Goal: Book appointment/travel/reservation

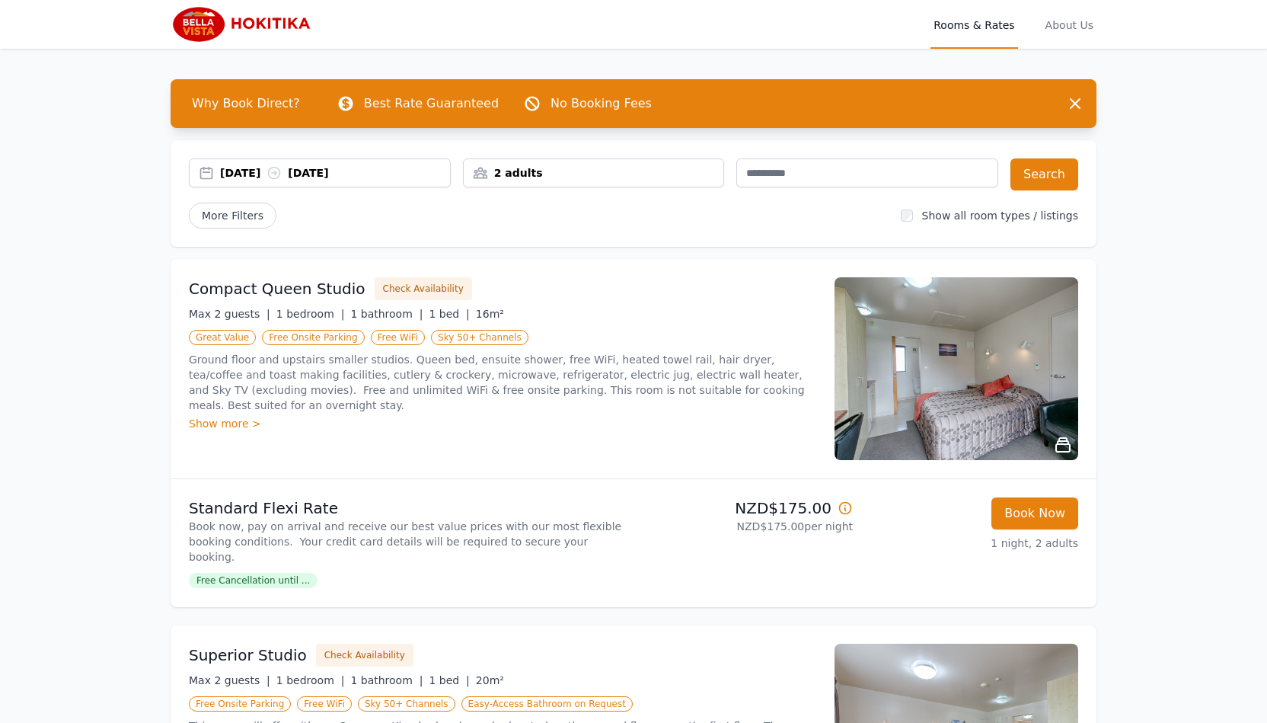
click at [637, 174] on div "2 adults" at bounding box center [594, 172] width 260 height 15
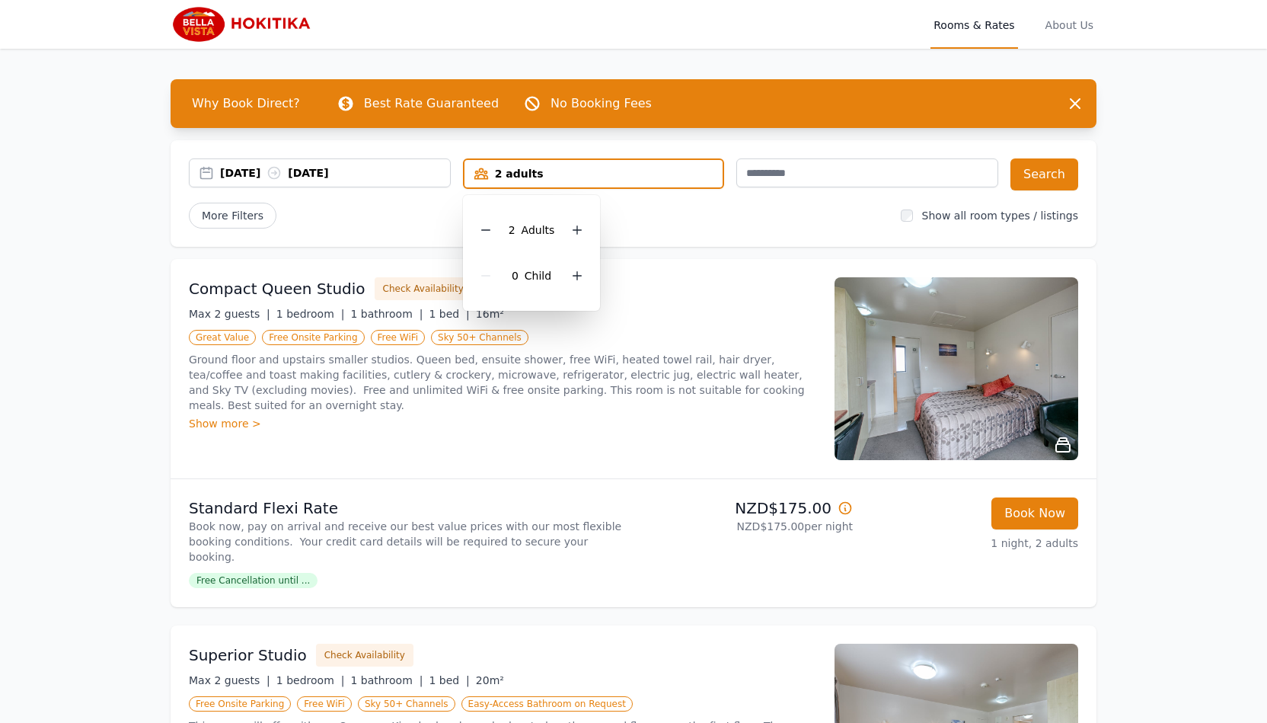
click at [705, 171] on div "2 adults" at bounding box center [594, 173] width 259 height 15
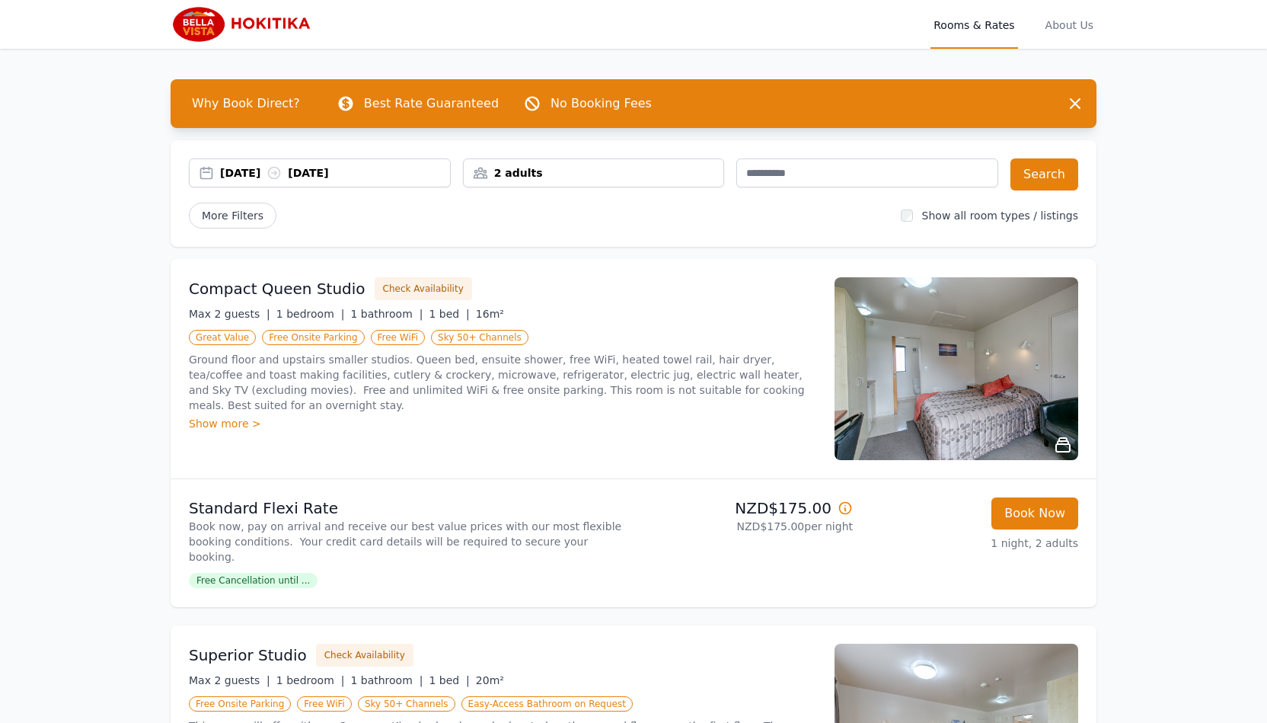
click at [705, 171] on div "2 adults" at bounding box center [594, 172] width 260 height 15
click at [487, 174] on div "2 adults" at bounding box center [594, 172] width 260 height 15
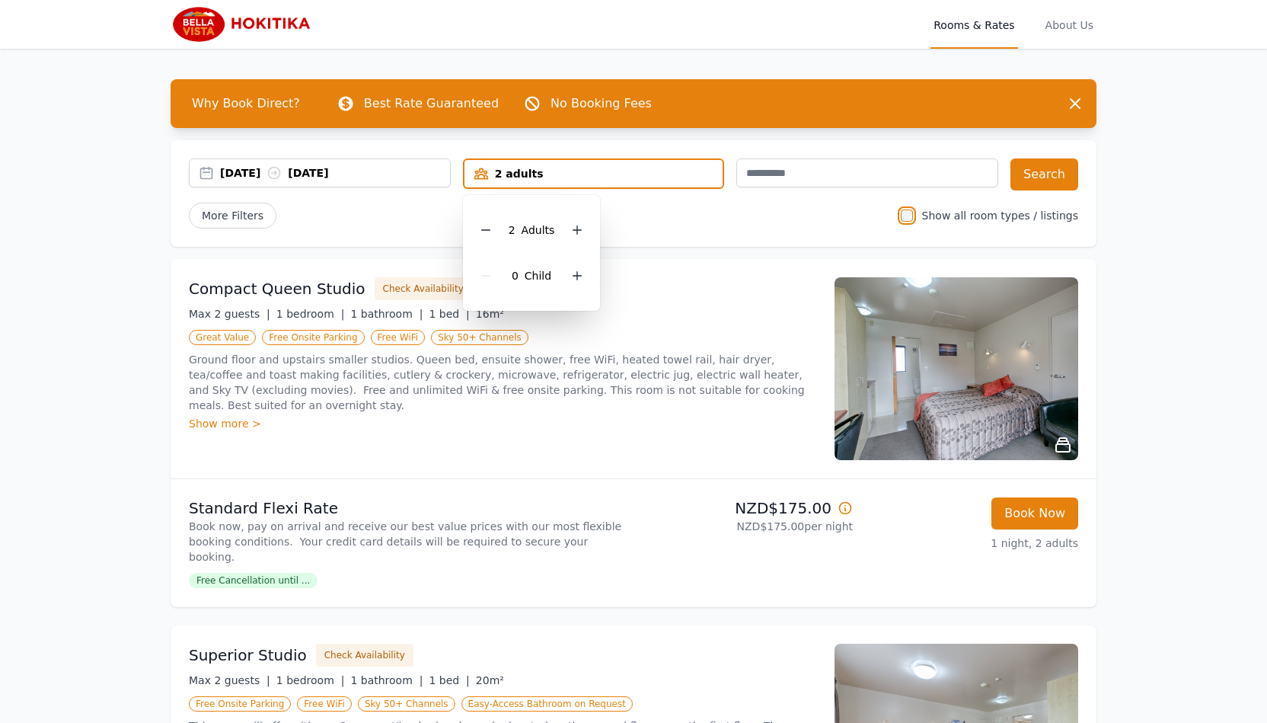
click at [487, 174] on div "2 adults" at bounding box center [594, 173] width 259 height 15
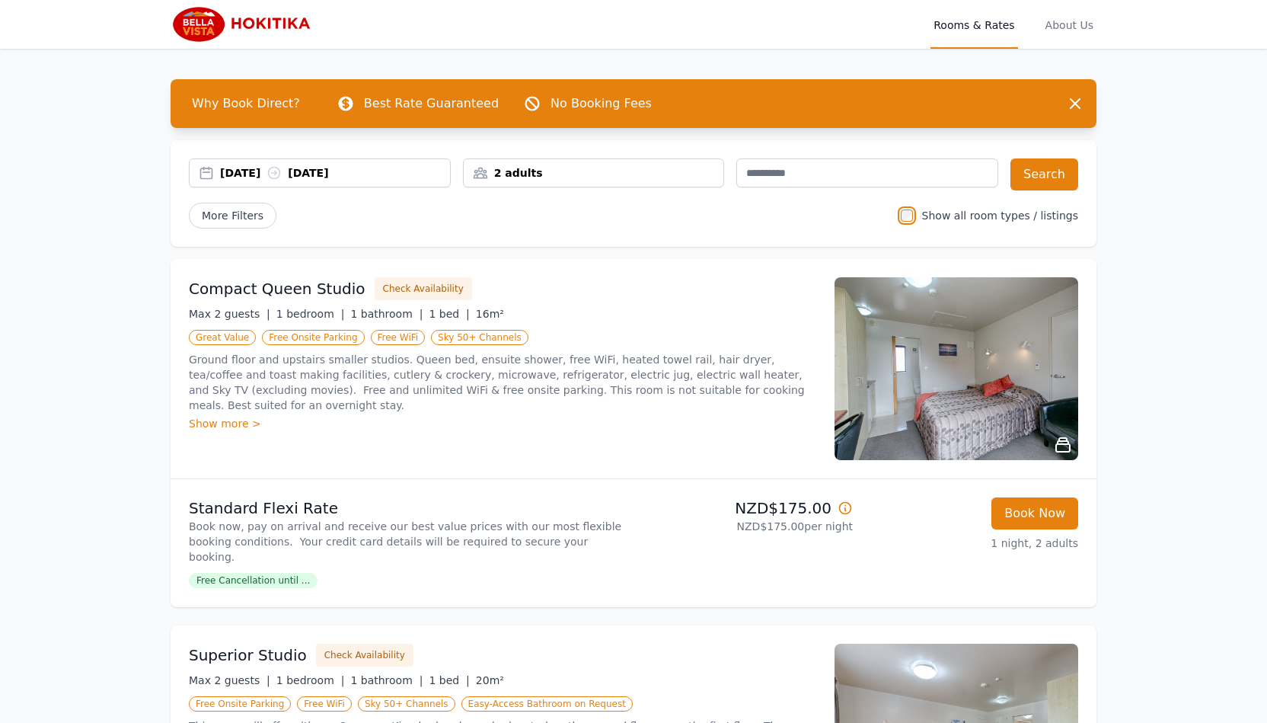
click at [487, 174] on div "2 adults" at bounding box center [594, 172] width 260 height 15
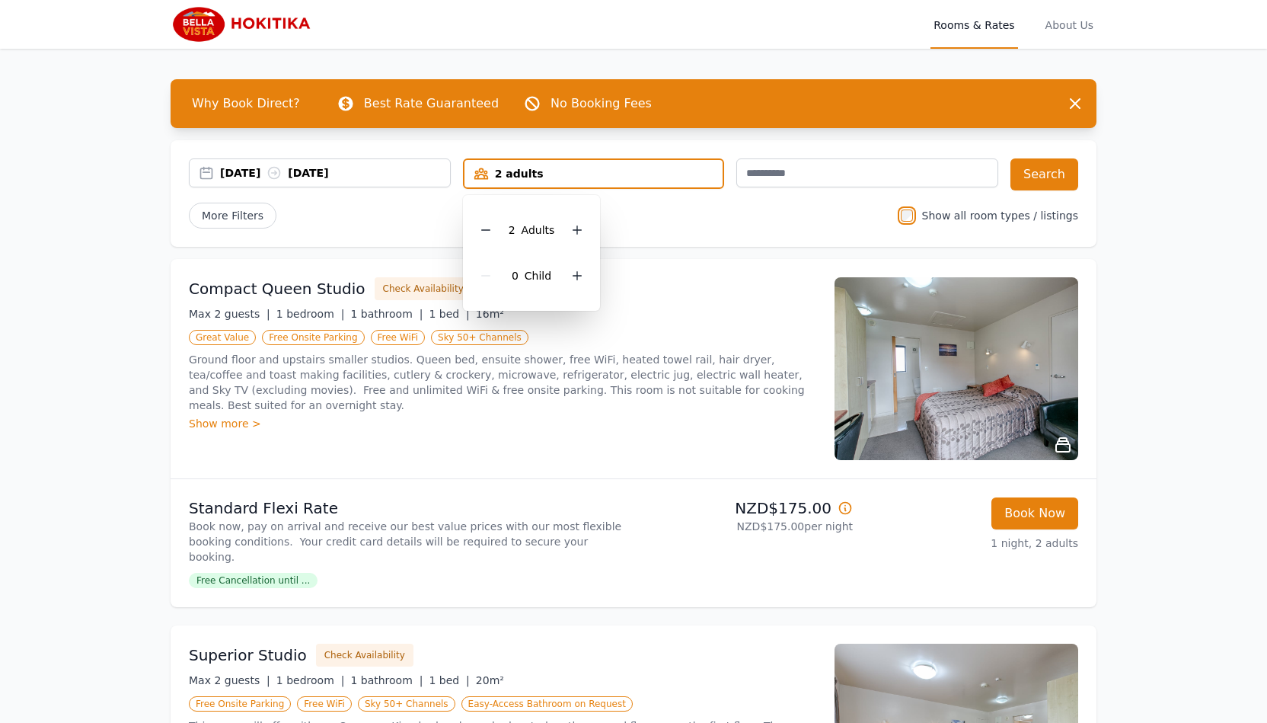
click at [487, 174] on div "2 adults" at bounding box center [594, 173] width 259 height 15
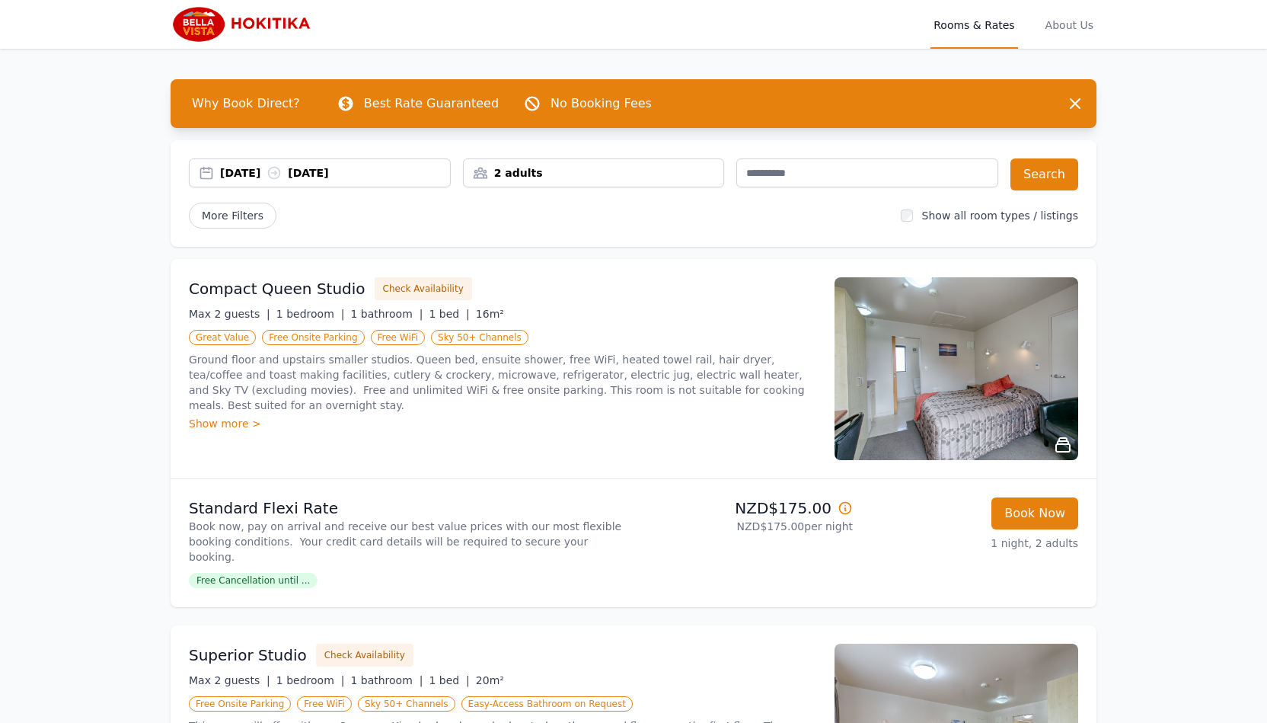
click at [919, 351] on img at bounding box center [957, 368] width 244 height 183
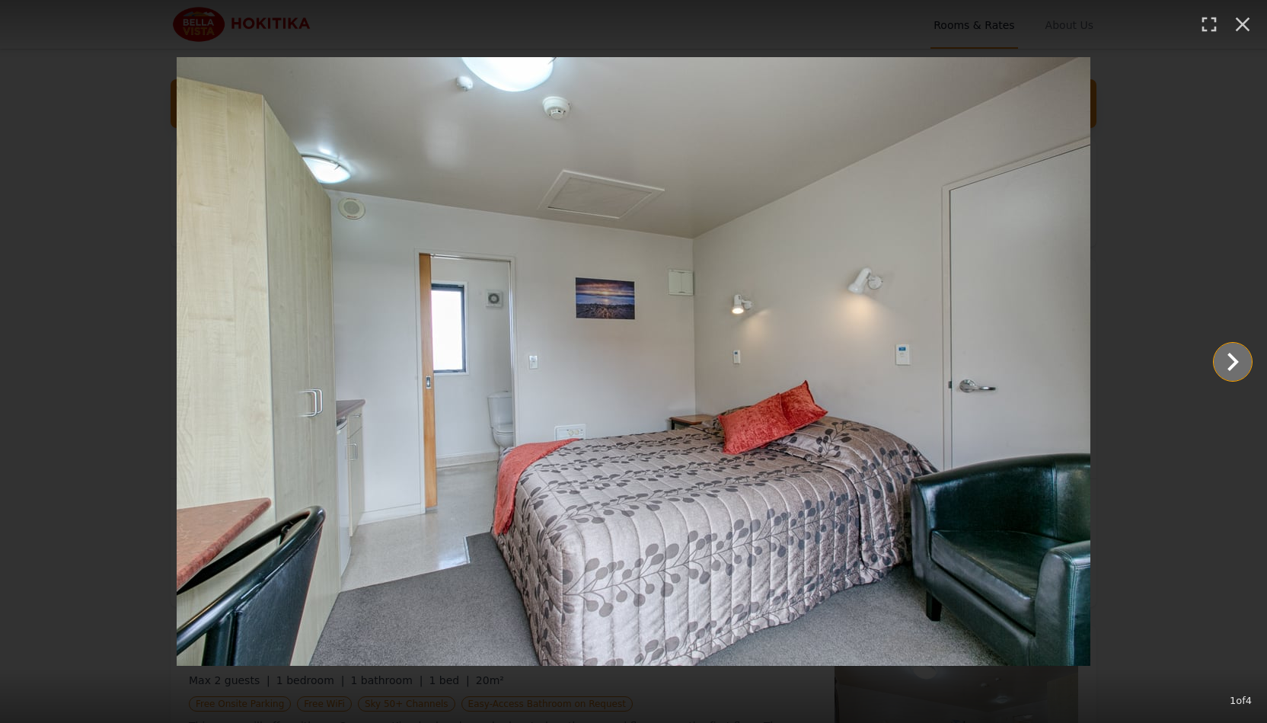
click at [1229, 360] on icon "Show slide 2 of 4" at bounding box center [1233, 361] width 37 height 37
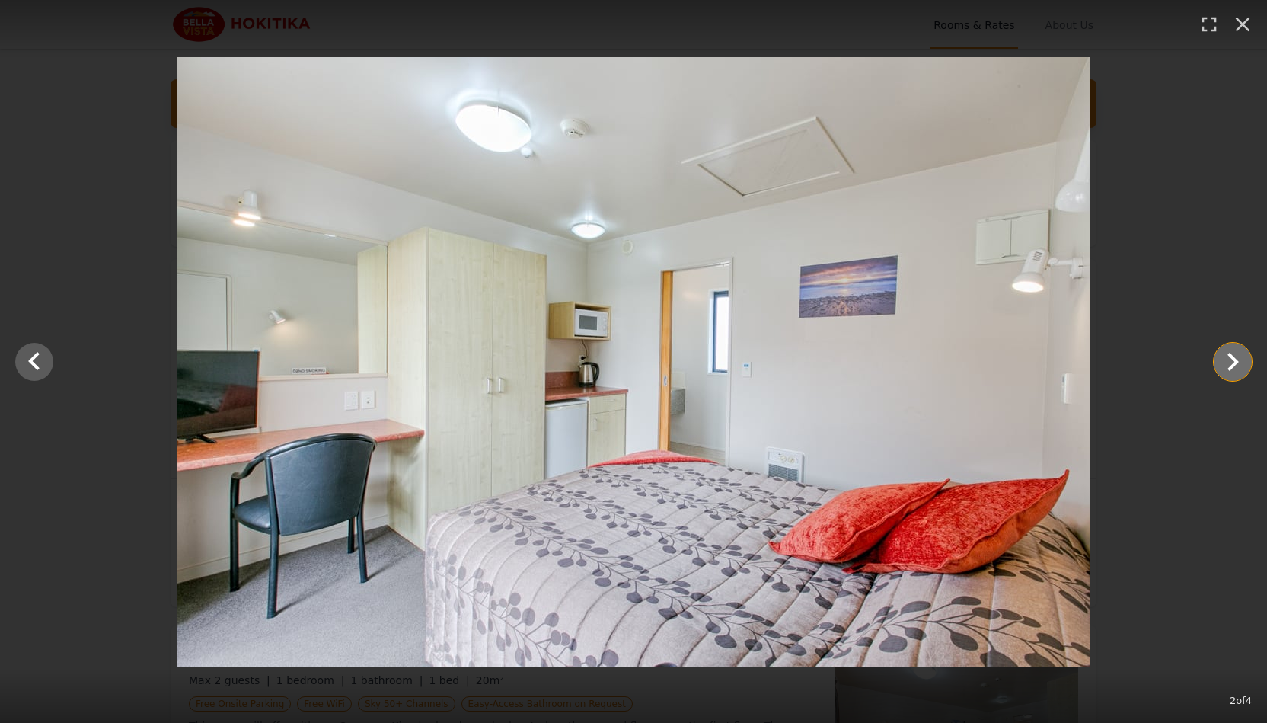
click at [1229, 360] on icon "Show slide 3 of 4" at bounding box center [1233, 361] width 37 height 37
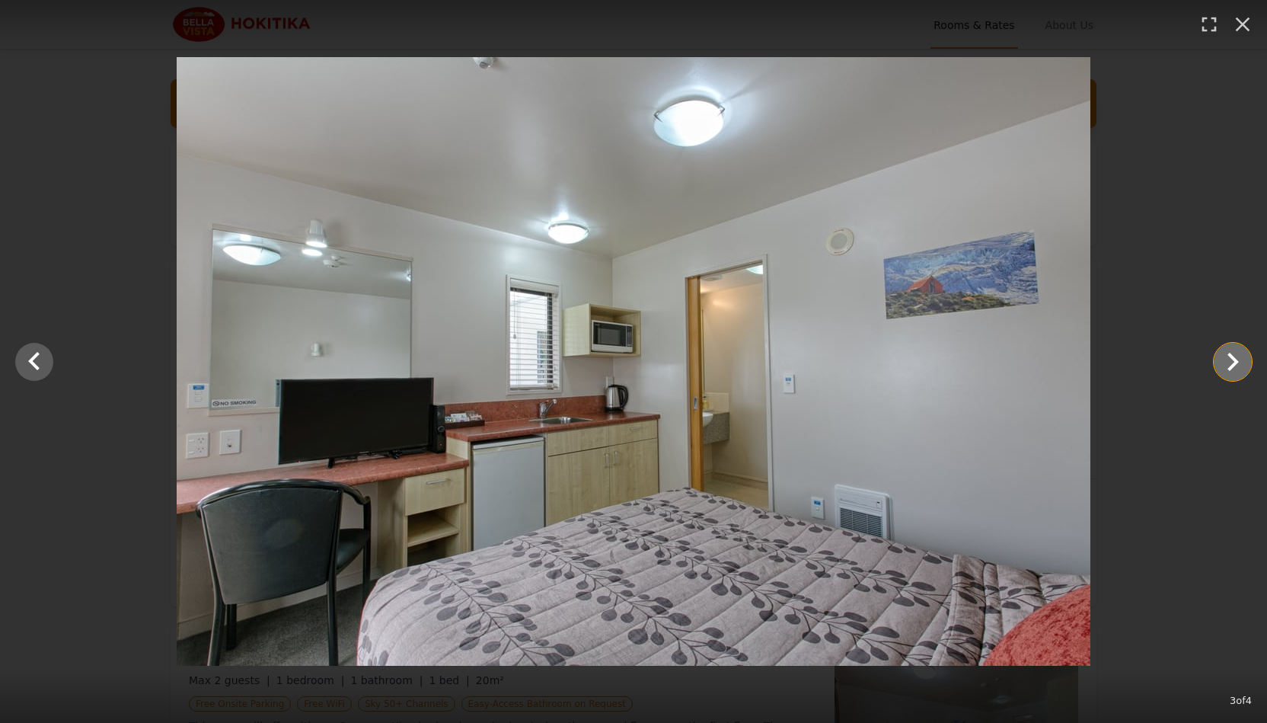
click at [1229, 360] on icon "Show slide 4 of 4" at bounding box center [1233, 361] width 37 height 37
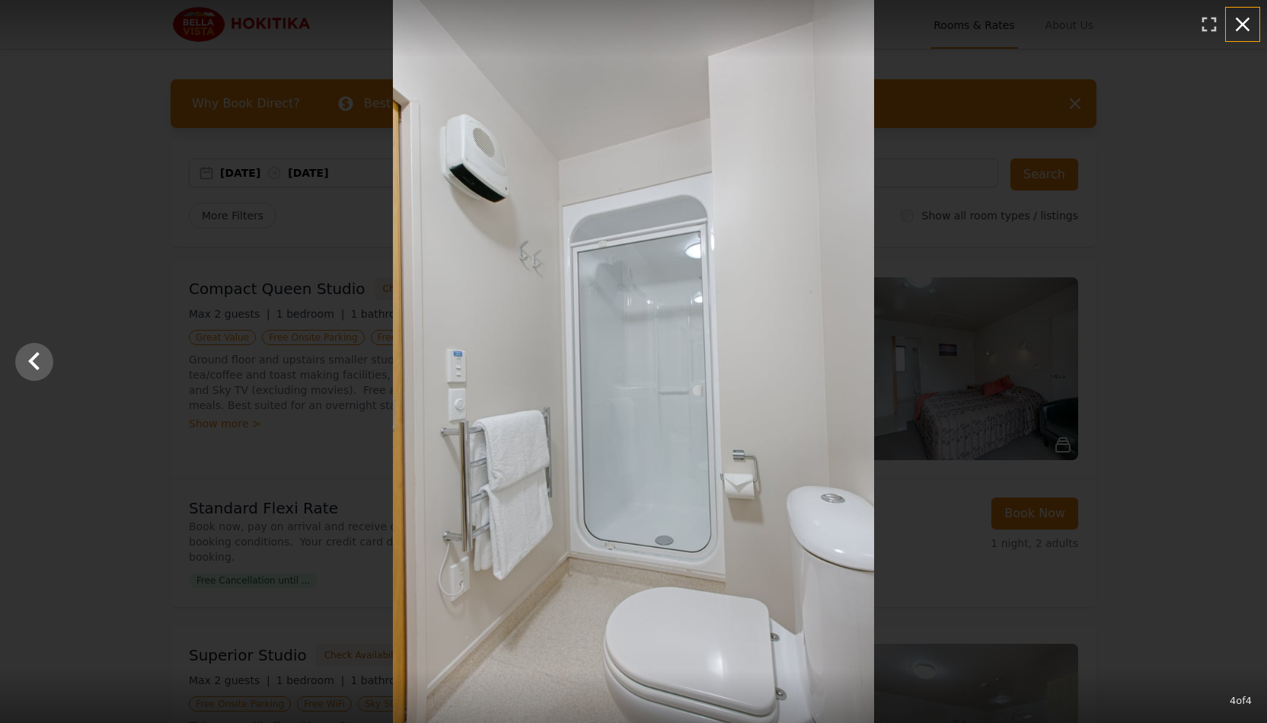
click at [1238, 20] on icon "button" at bounding box center [1243, 25] width 14 height 14
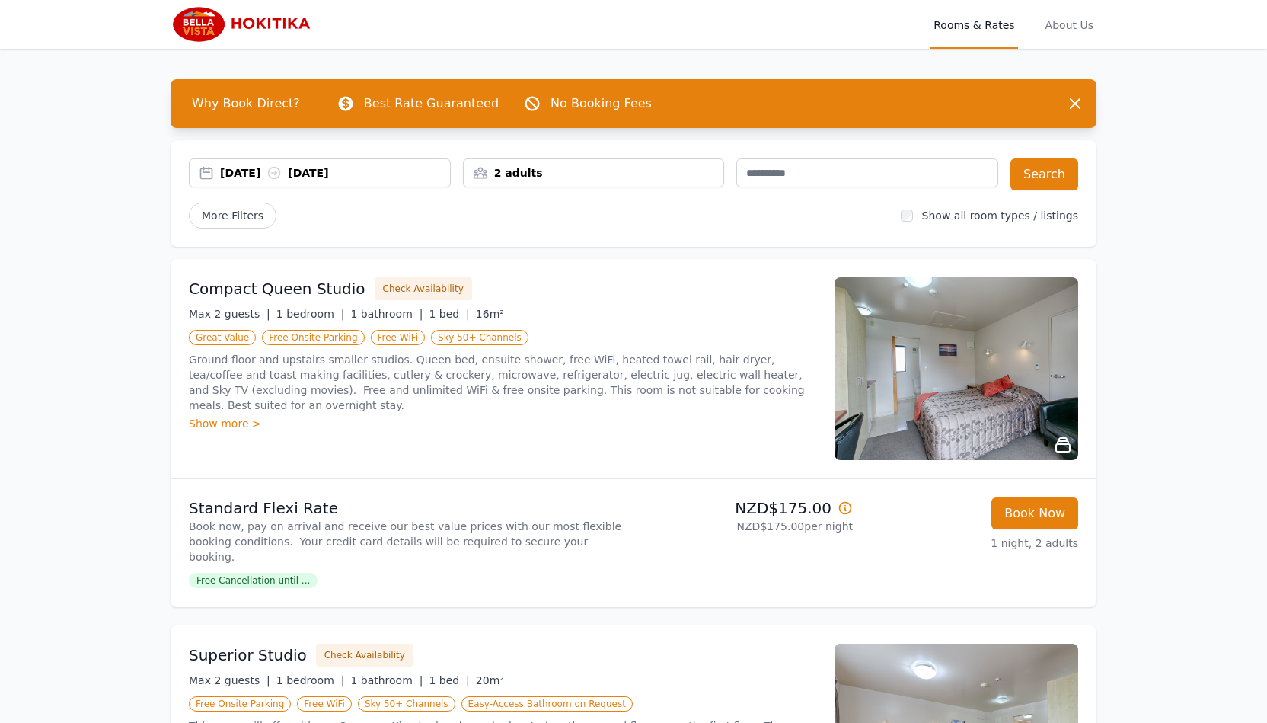
click at [682, 177] on div "2 adults" at bounding box center [594, 172] width 260 height 15
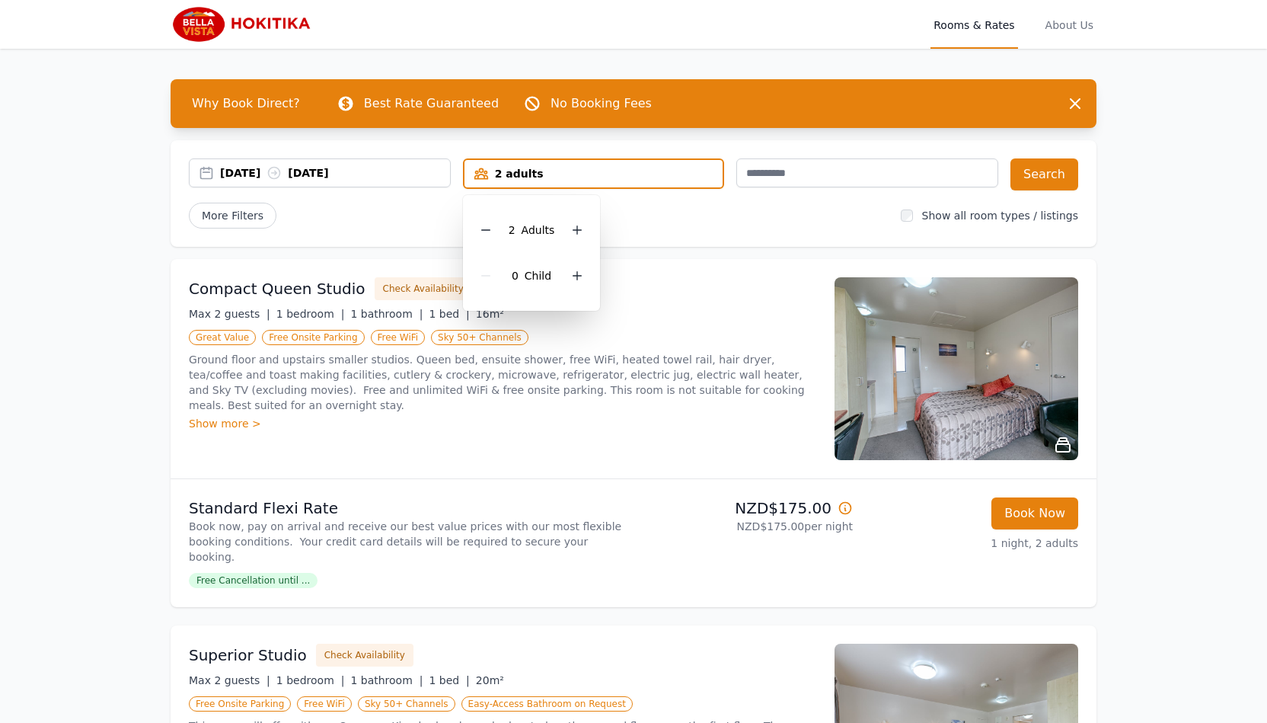
click at [682, 177] on div "2 adults" at bounding box center [594, 173] width 259 height 15
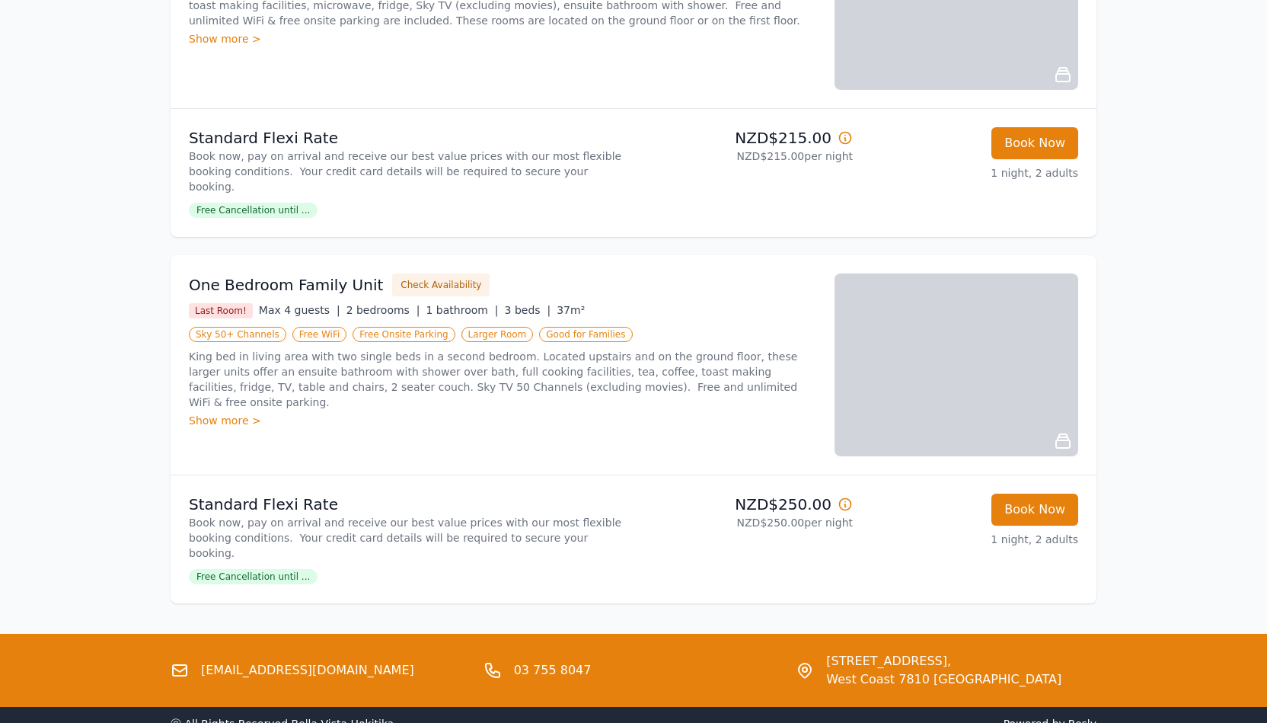
scroll to position [1130, 0]
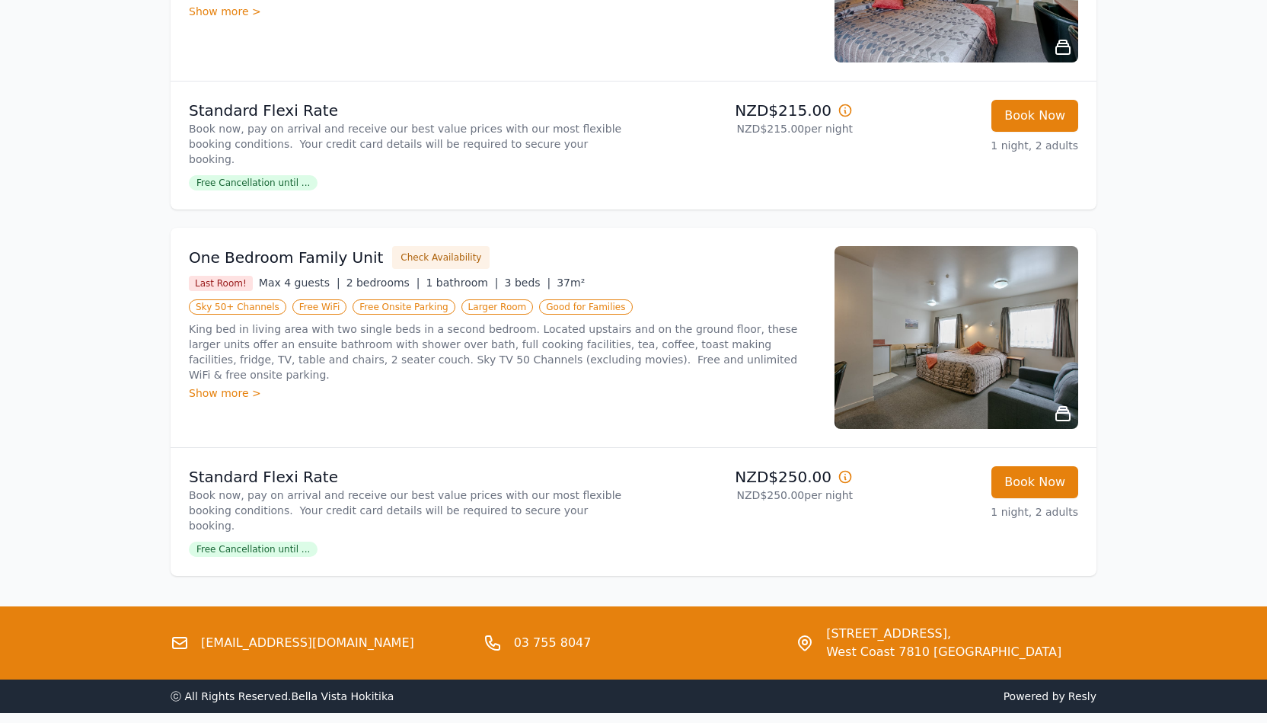
click at [293, 634] on link "[EMAIL_ADDRESS][DOMAIN_NAME]" at bounding box center [307, 643] width 213 height 18
